Goal: Task Accomplishment & Management: Complete application form

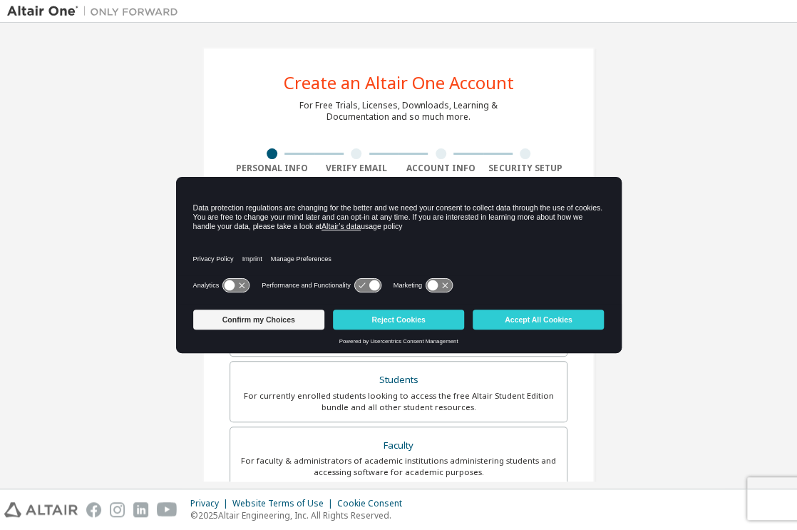
click at [644, 242] on div "Create an Altair One Account For Free Trials, Licenses, Downloads, Learning & D…" at bounding box center [398, 407] width 783 height 755
drag, startPoint x: 570, startPoint y: 239, endPoint x: 560, endPoint y: 243, distance: 10.9
click at [560, 243] on div "Privacy Policy Imprint Manage Preferences" at bounding box center [398, 254] width 411 height 41
click at [322, 224] on link "Altair’s data" at bounding box center [340, 226] width 39 height 9
click at [549, 316] on button "Accept All Cookies" at bounding box center [538, 319] width 131 height 20
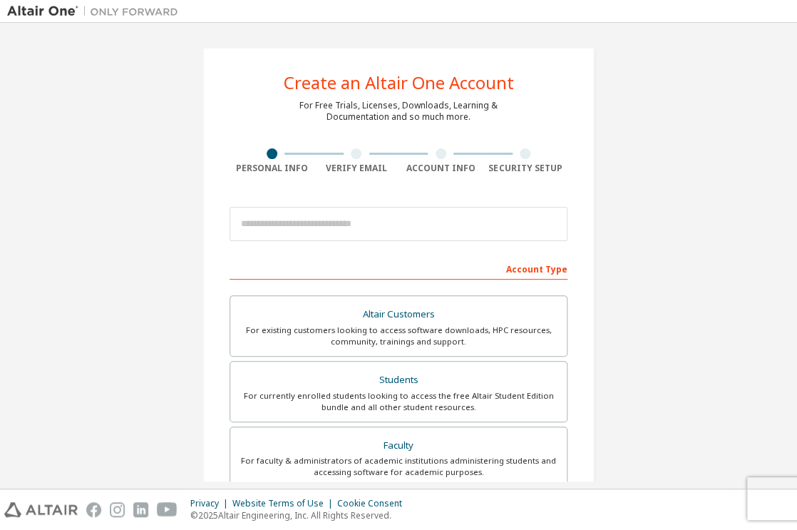
click at [351, 154] on div at bounding box center [356, 153] width 11 height 11
click at [352, 153] on div at bounding box center [356, 153] width 11 height 11
click at [267, 156] on div at bounding box center [272, 153] width 11 height 11
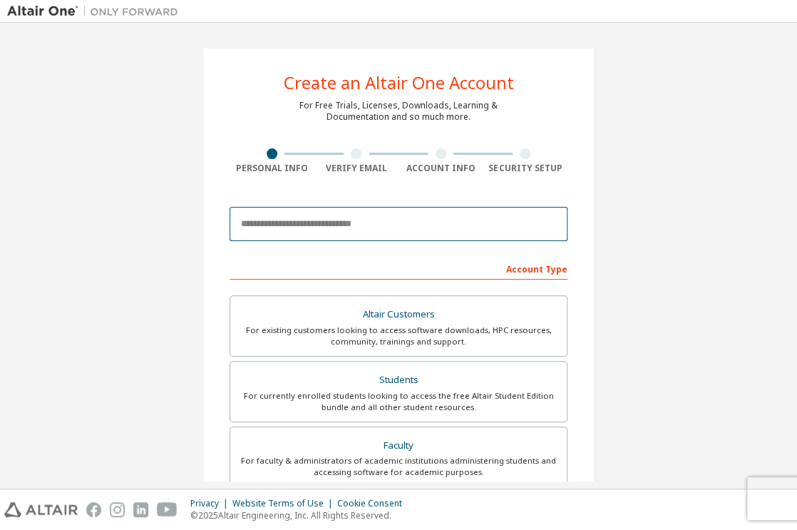
click at [297, 221] on input "email" at bounding box center [398, 224] width 338 height 34
type input "**********"
type input "****"
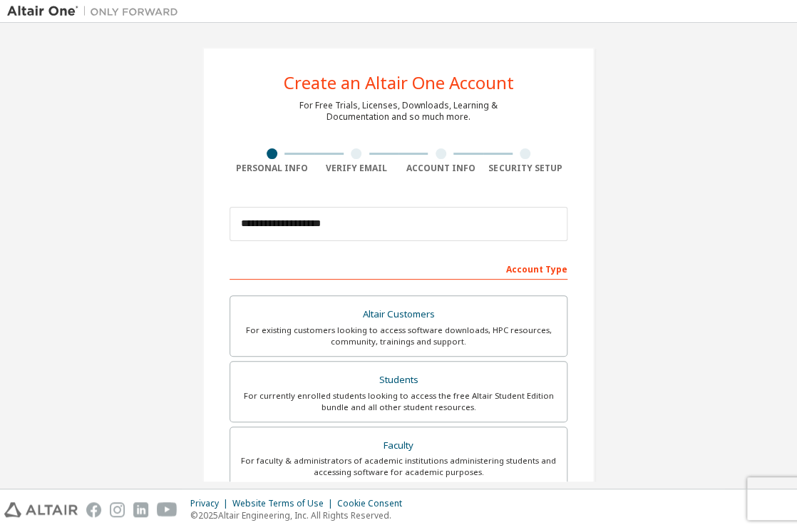
type input "*******"
type input "**********"
click at [355, 153] on div at bounding box center [356, 153] width 11 height 11
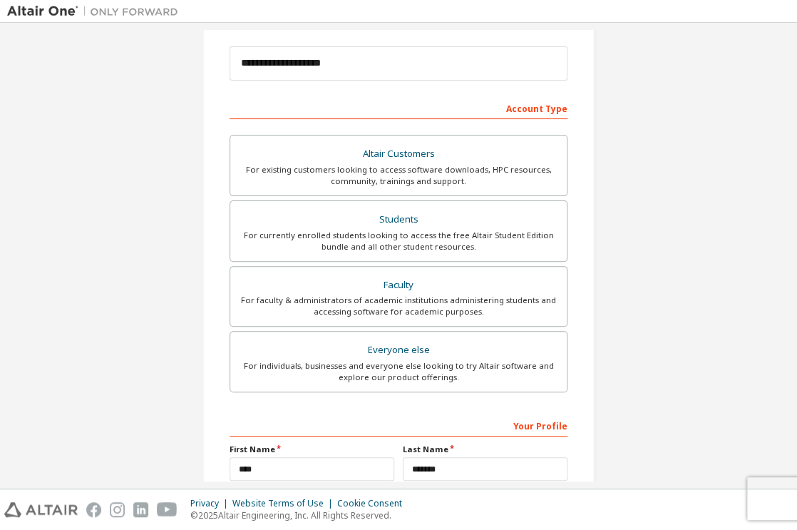
scroll to position [167, 0]
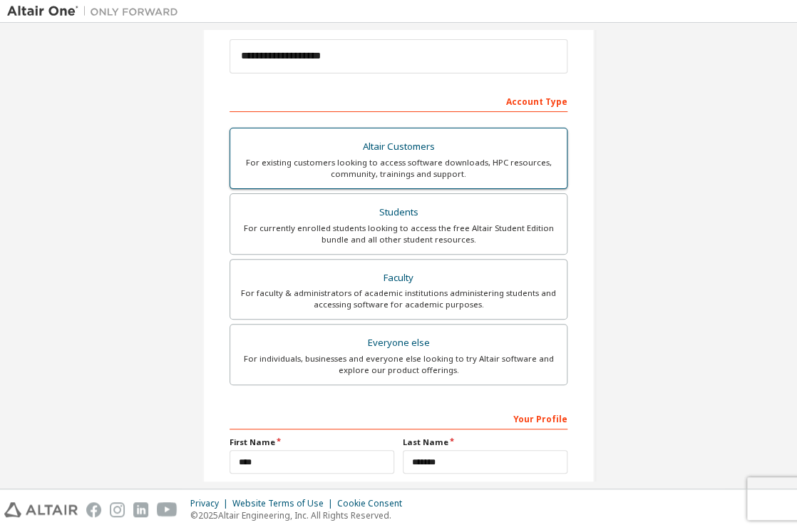
click at [411, 142] on div "Altair Customers" at bounding box center [398, 147] width 319 height 20
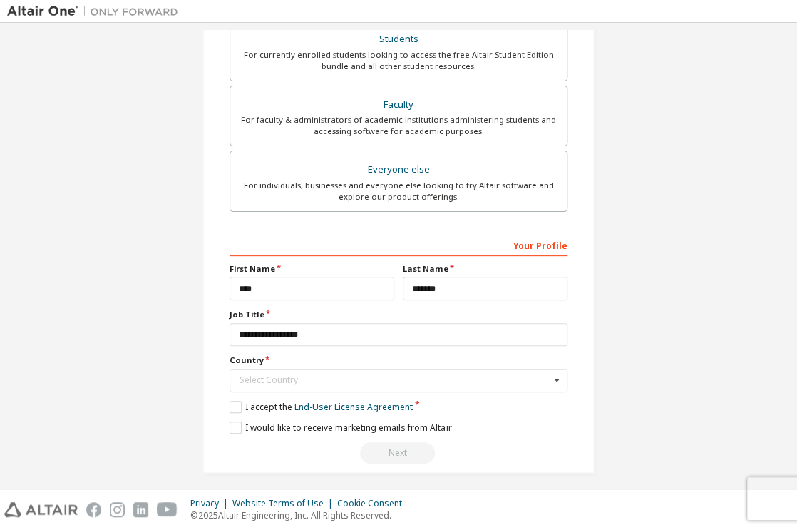
scroll to position [346, 0]
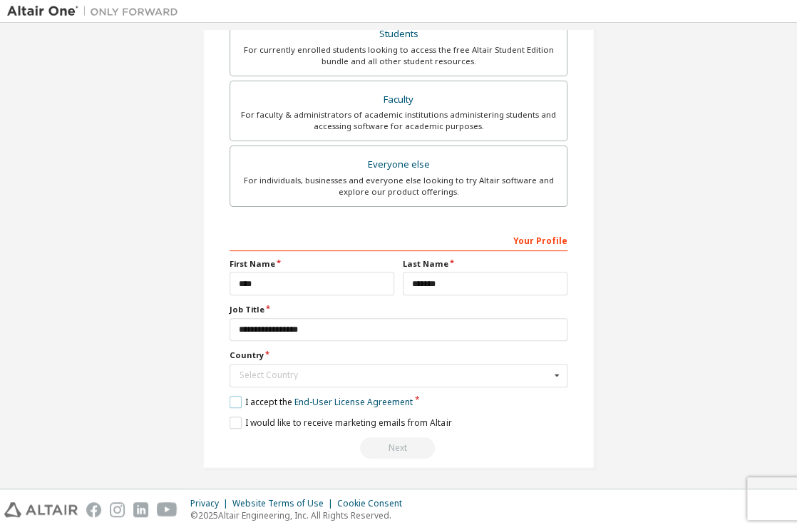
click at [234, 398] on label "I accept the End-User License Agreement" at bounding box center [320, 402] width 183 height 12
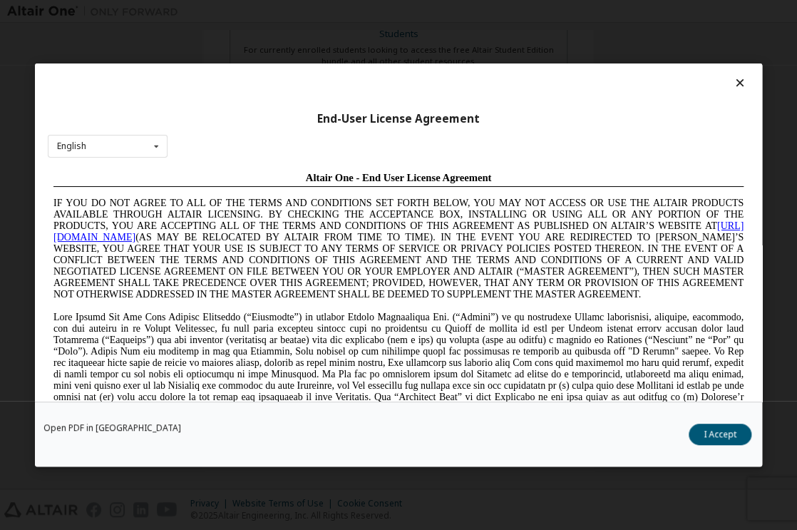
scroll to position [19, 0]
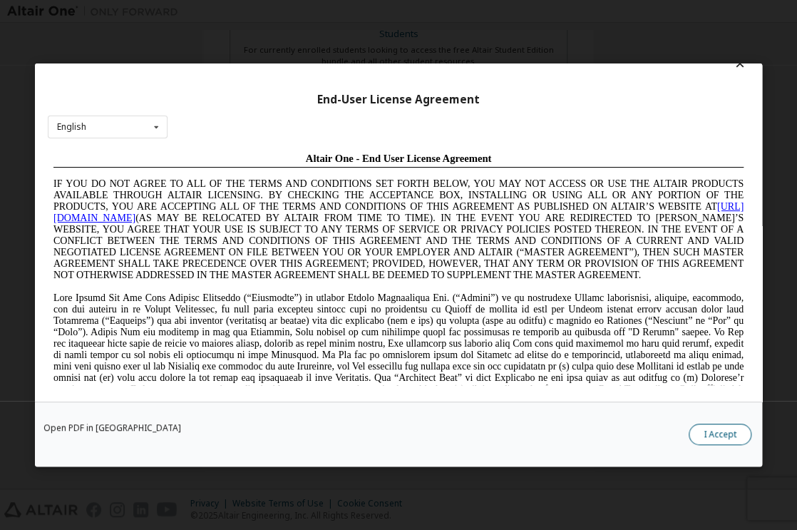
click at [721, 430] on button "I Accept" at bounding box center [719, 433] width 63 height 21
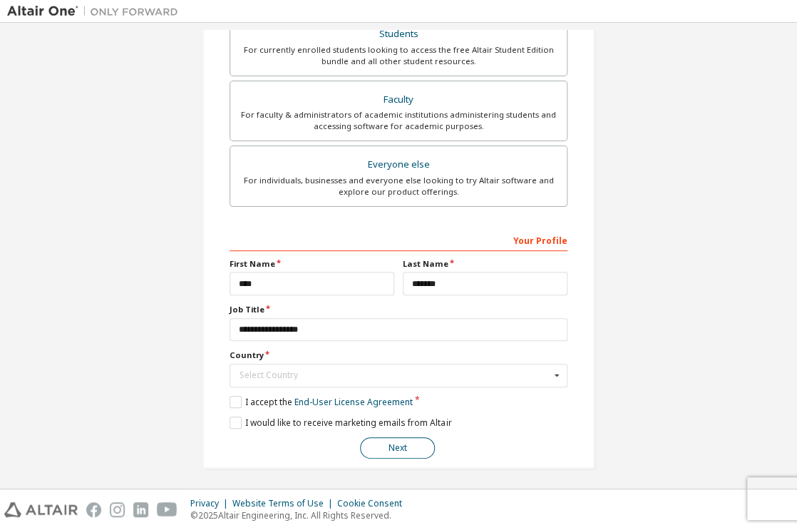
click at [405, 446] on button "Next" at bounding box center [397, 447] width 75 height 21
click at [395, 448] on button "Next" at bounding box center [397, 447] width 75 height 21
click at [411, 399] on div "I accept the End-User License Agreement" at bounding box center [320, 402] width 183 height 12
click at [229, 398] on label "I accept the End-User License Agreement" at bounding box center [320, 402] width 183 height 12
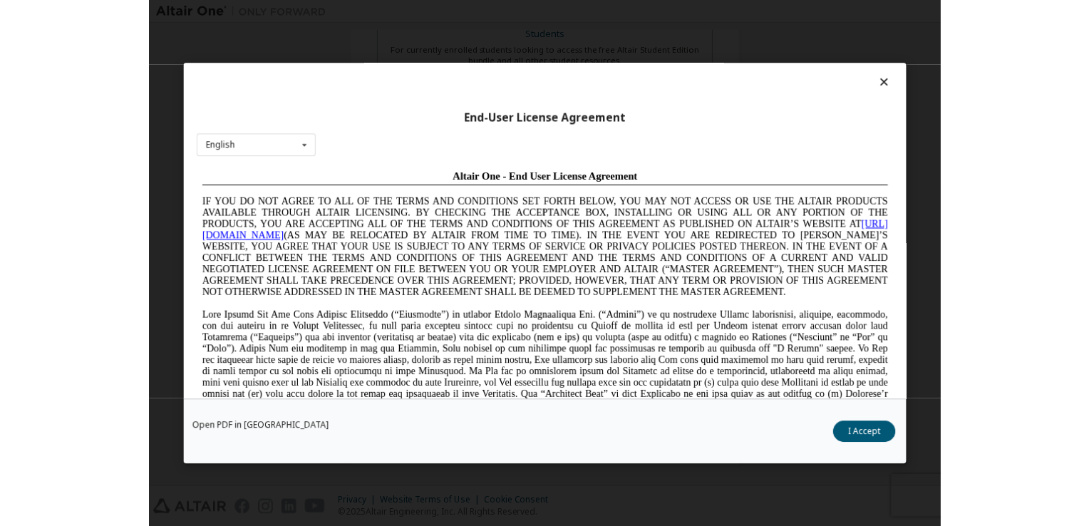
scroll to position [0, 0]
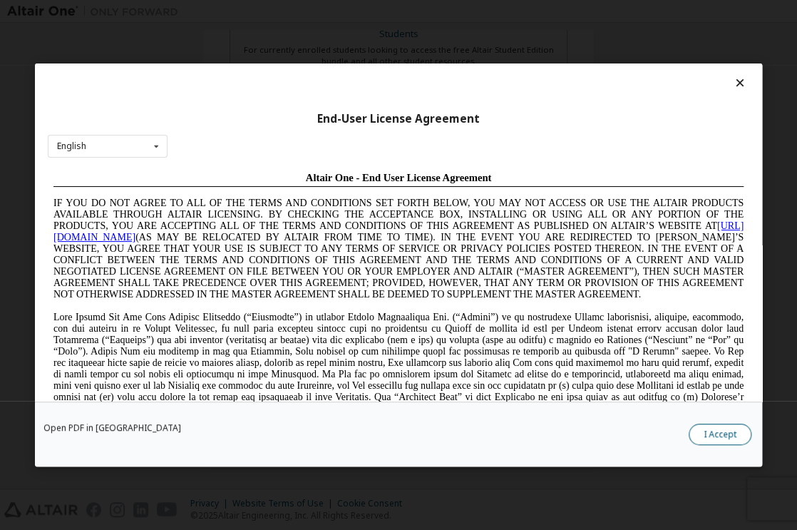
click at [726, 431] on button "I Accept" at bounding box center [719, 433] width 63 height 21
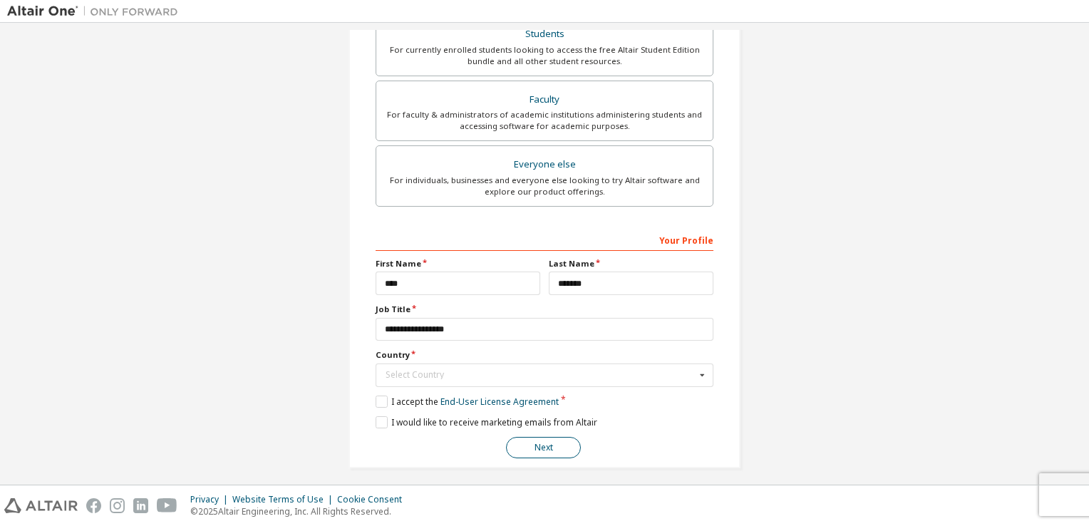
click at [540, 444] on button "Next" at bounding box center [543, 447] width 75 height 21
click at [445, 375] on div "Select Country" at bounding box center [541, 375] width 310 height 9
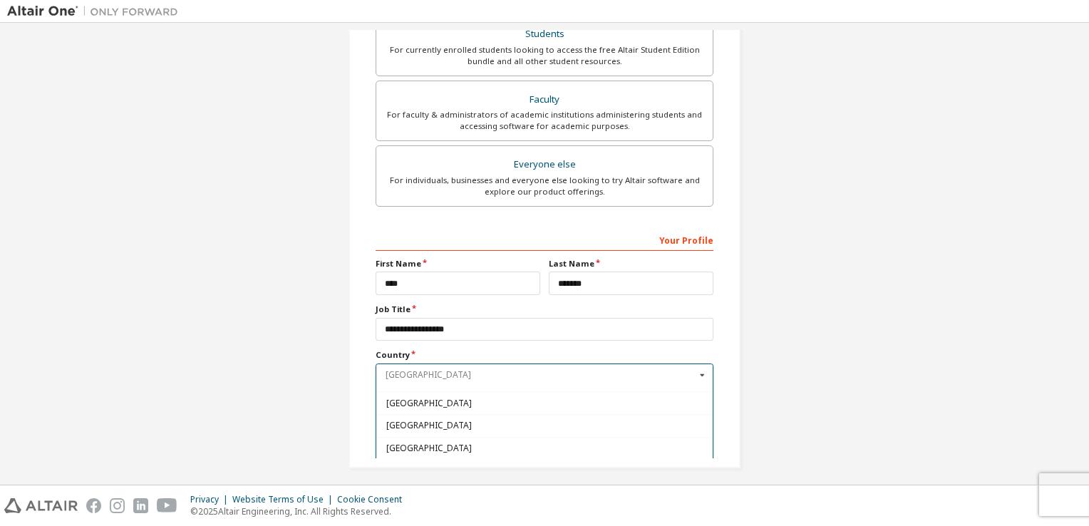
scroll to position [4490, 0]
click at [698, 371] on icon at bounding box center [702, 375] width 18 height 22
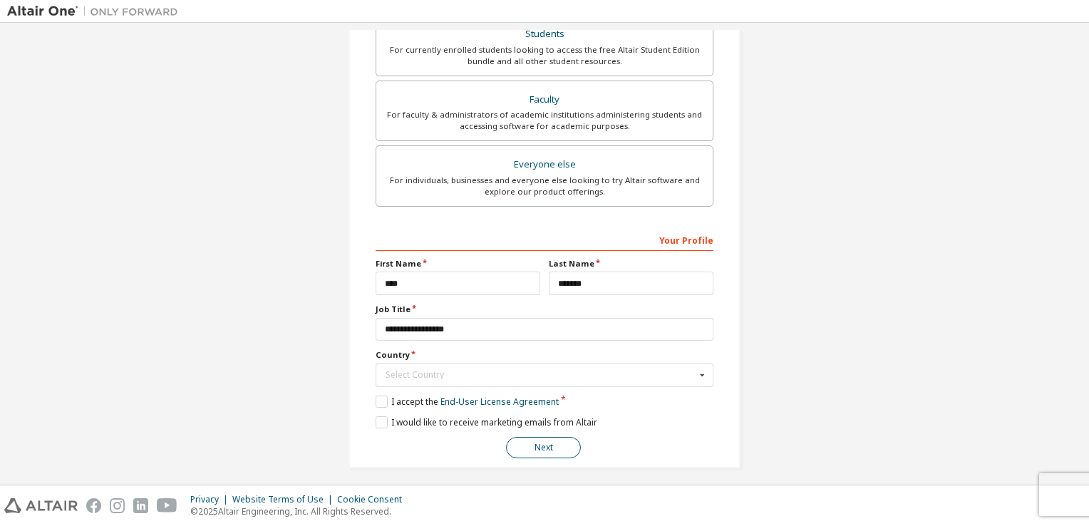
drag, startPoint x: 550, startPoint y: 445, endPoint x: 559, endPoint y: 445, distance: 9.3
click at [559, 445] on button "Next" at bounding box center [543, 447] width 75 height 21
click at [587, 371] on div "Select Country" at bounding box center [541, 375] width 310 height 9
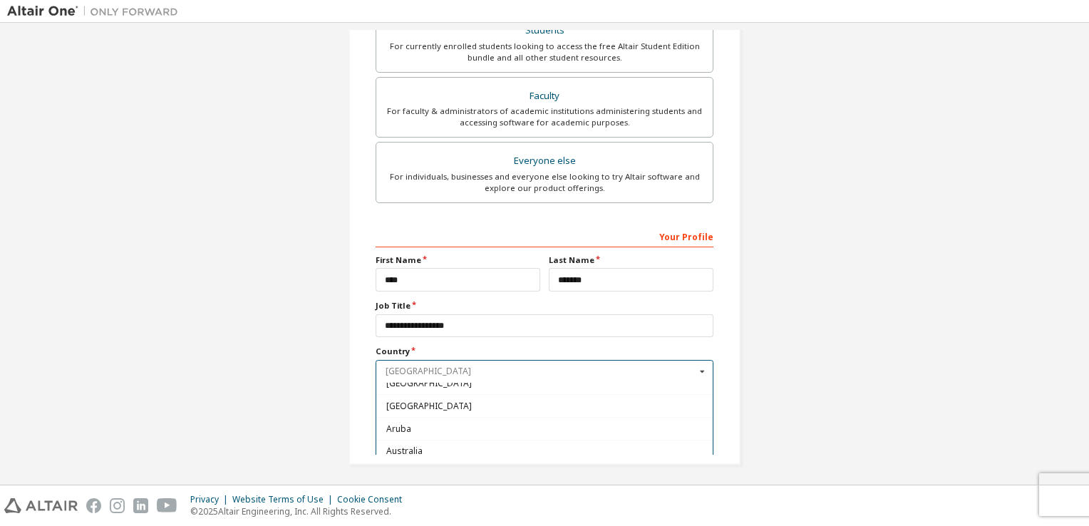
scroll to position [357, 0]
click at [703, 373] on icon at bounding box center [702, 372] width 18 height 22
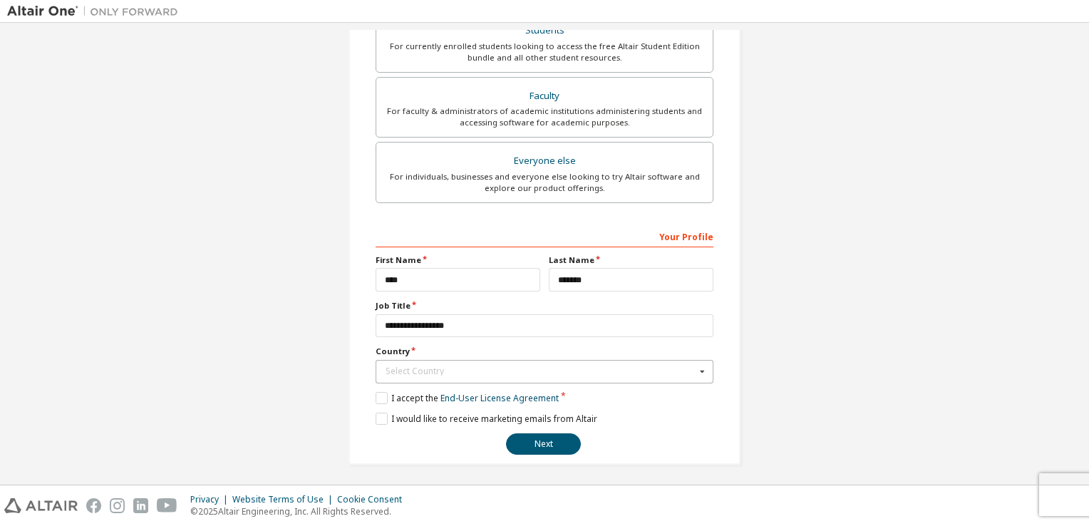
click at [703, 373] on icon at bounding box center [702, 372] width 18 height 22
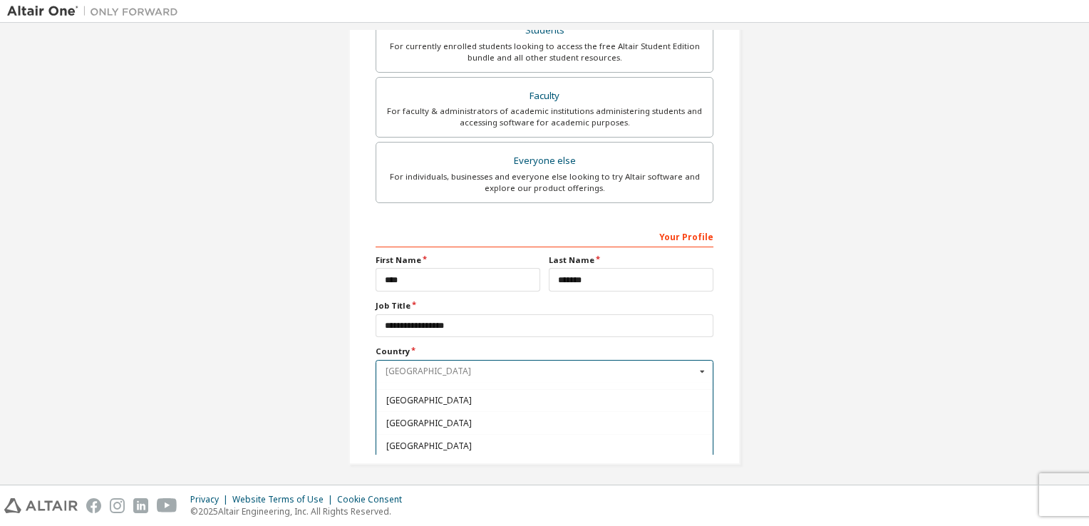
scroll to position [0, 0]
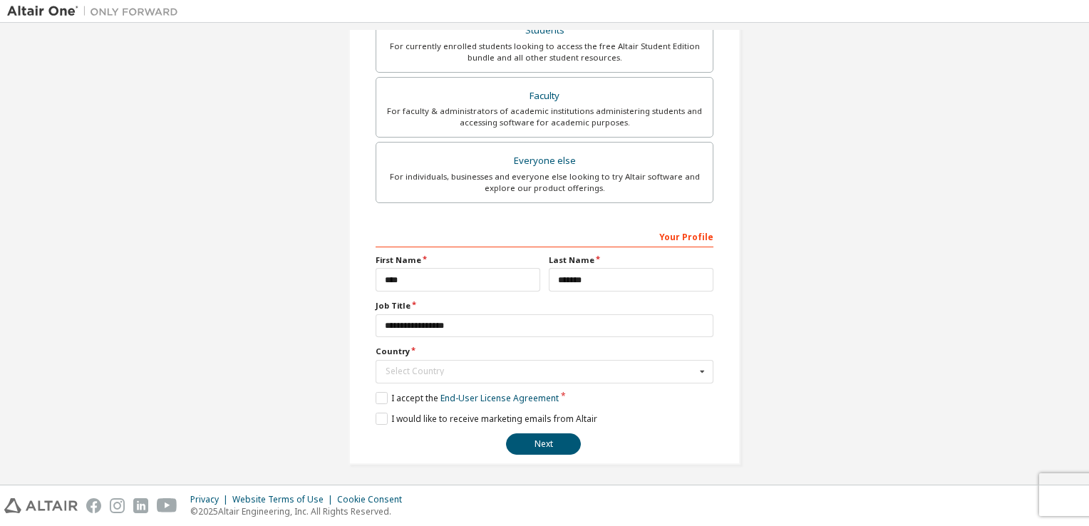
click at [710, 450] on div "**********" at bounding box center [545, 81] width 392 height 767
click at [686, 372] on div "Select Country" at bounding box center [541, 371] width 310 height 9
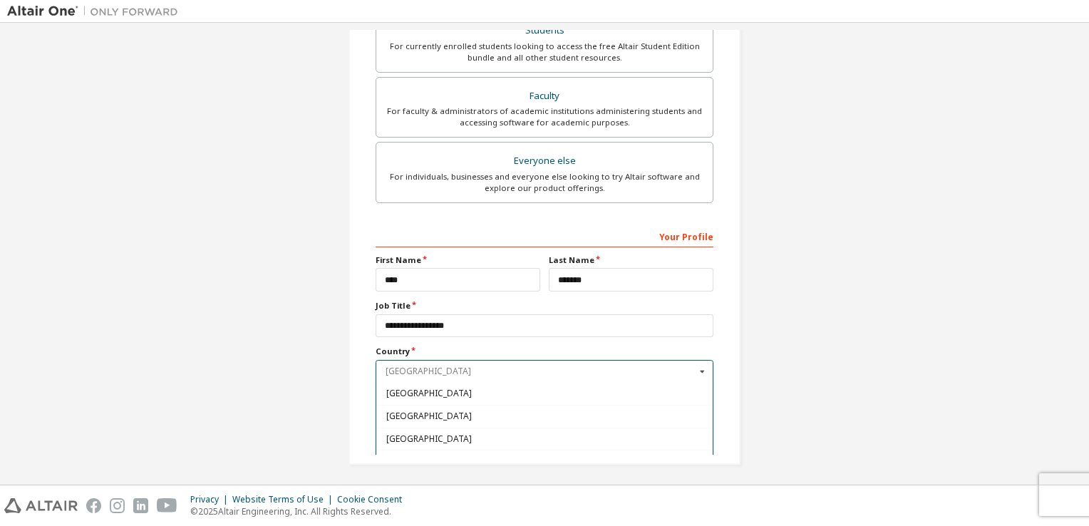
scroll to position [95, 0]
click at [707, 376] on icon at bounding box center [702, 372] width 18 height 22
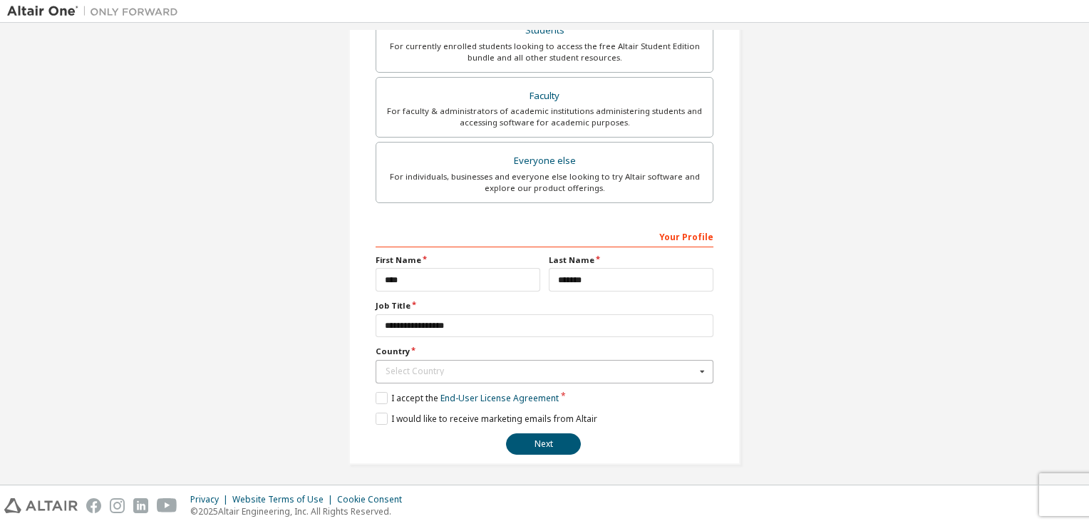
click at [701, 371] on icon at bounding box center [702, 372] width 18 height 22
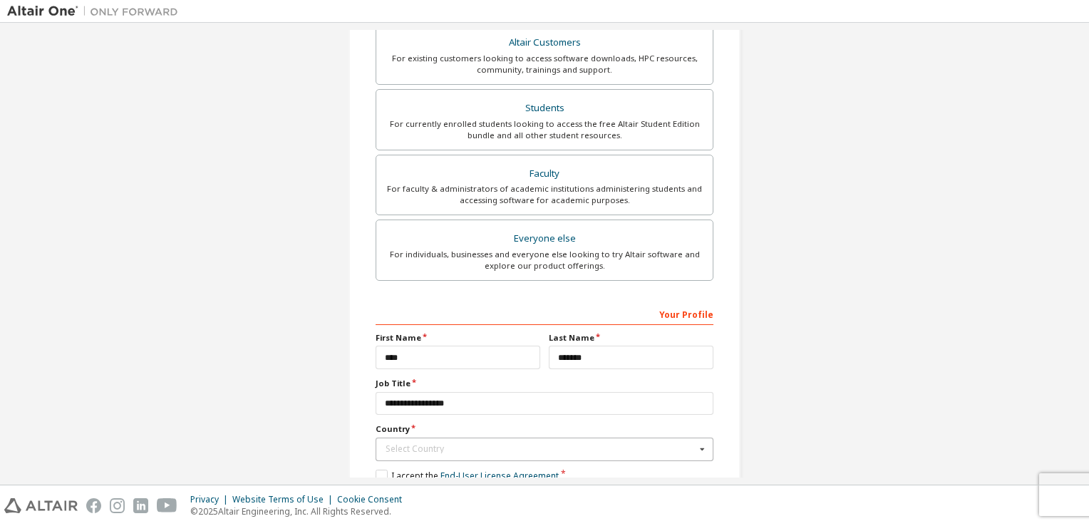
scroll to position [274, 0]
click at [699, 443] on icon at bounding box center [702, 447] width 18 height 22
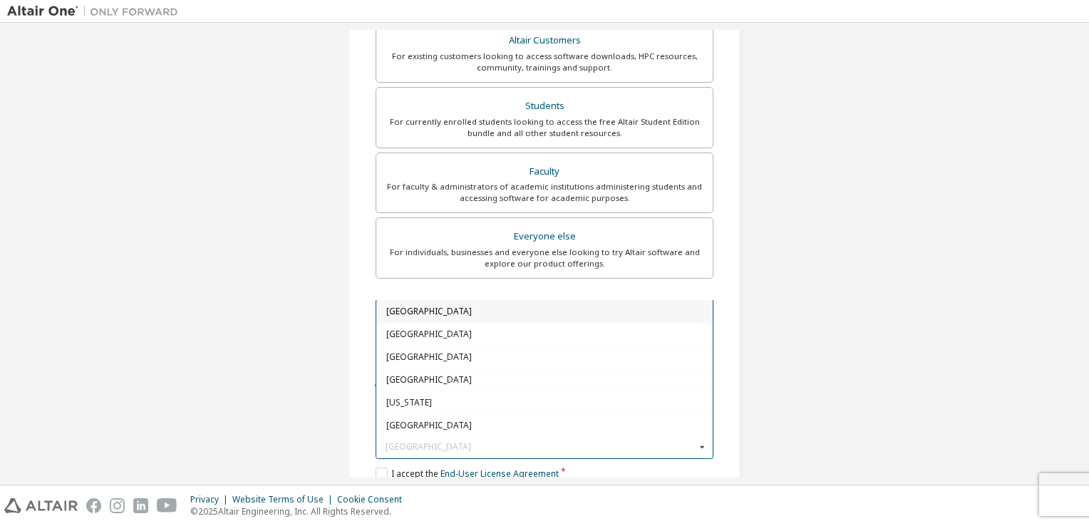
click at [699, 445] on icon at bounding box center [702, 447] width 18 height 22
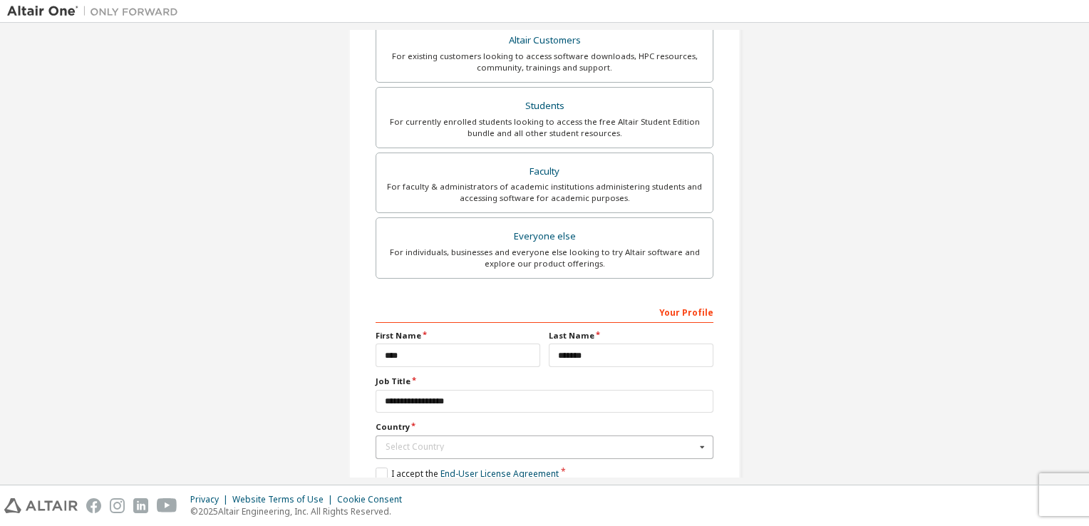
click at [698, 445] on icon at bounding box center [702, 447] width 18 height 22
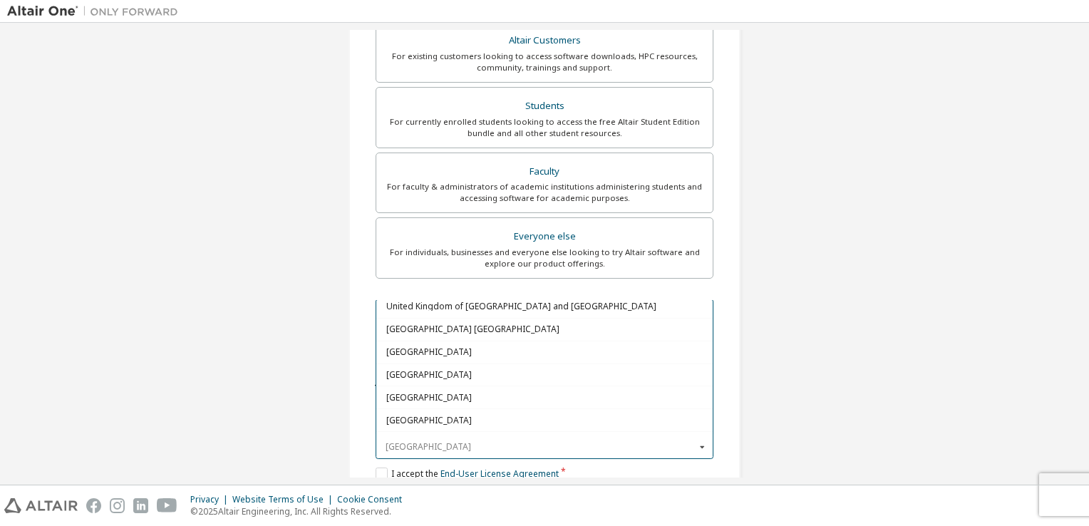
scroll to position [5063, 0]
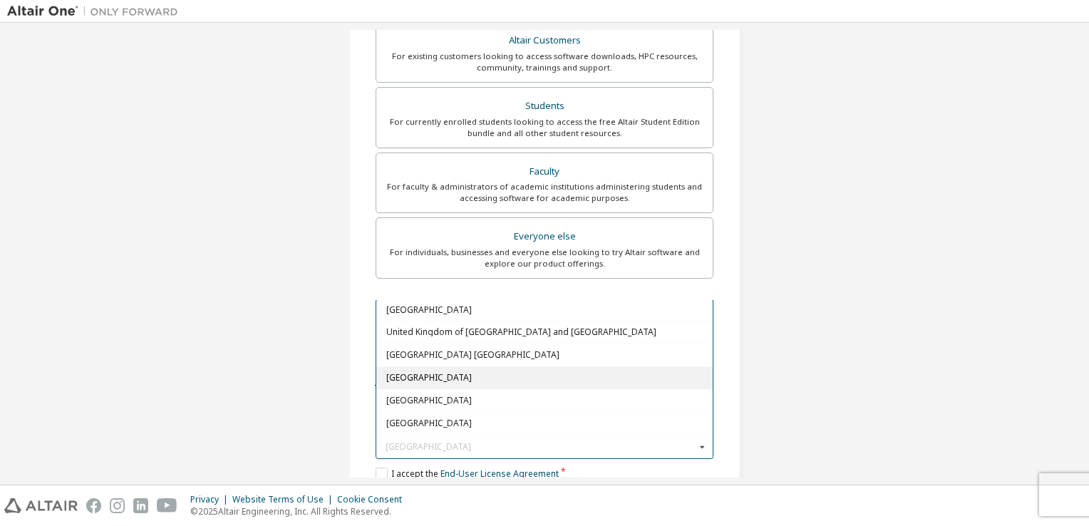
click at [419, 373] on span "[GEOGRAPHIC_DATA]" at bounding box center [544, 377] width 317 height 9
type input "***"
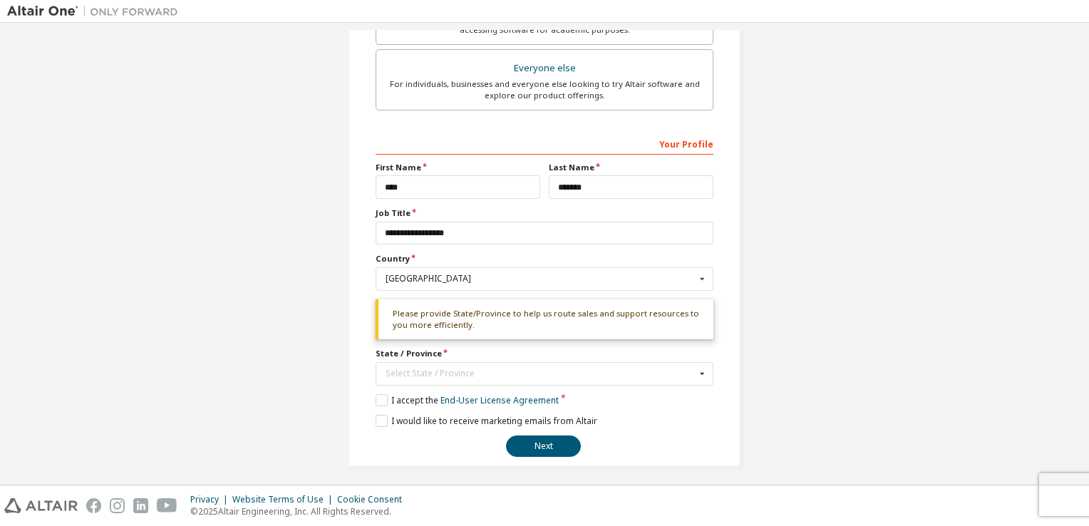
scroll to position [444, 0]
click at [546, 440] on button "Next" at bounding box center [543, 443] width 75 height 21
click at [701, 366] on icon at bounding box center [702, 372] width 18 height 22
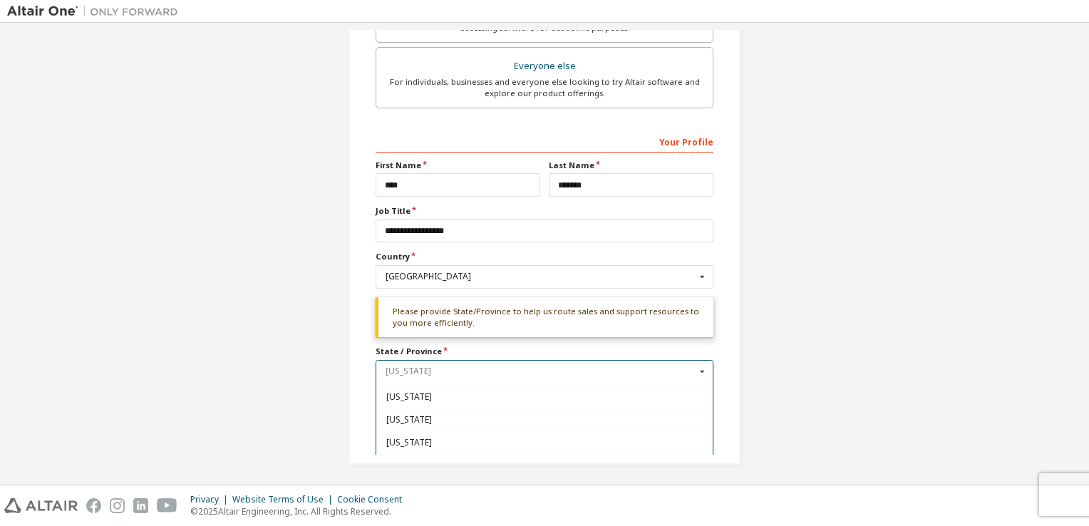
scroll to position [455, 0]
click at [403, 412] on span "[US_STATE]" at bounding box center [544, 416] width 317 height 9
type input "**"
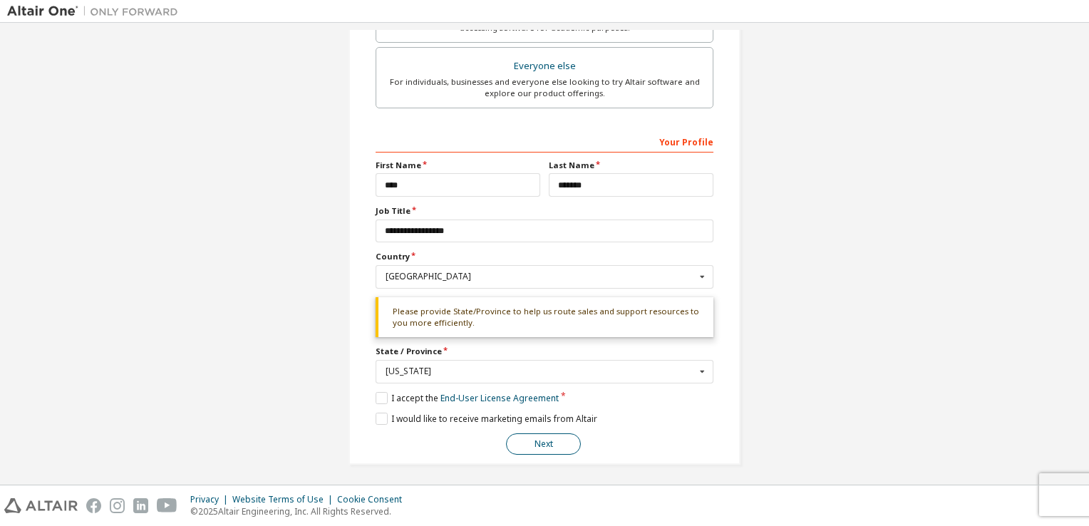
click at [526, 440] on button "Next" at bounding box center [543, 443] width 75 height 21
